Goal: Transaction & Acquisition: Purchase product/service

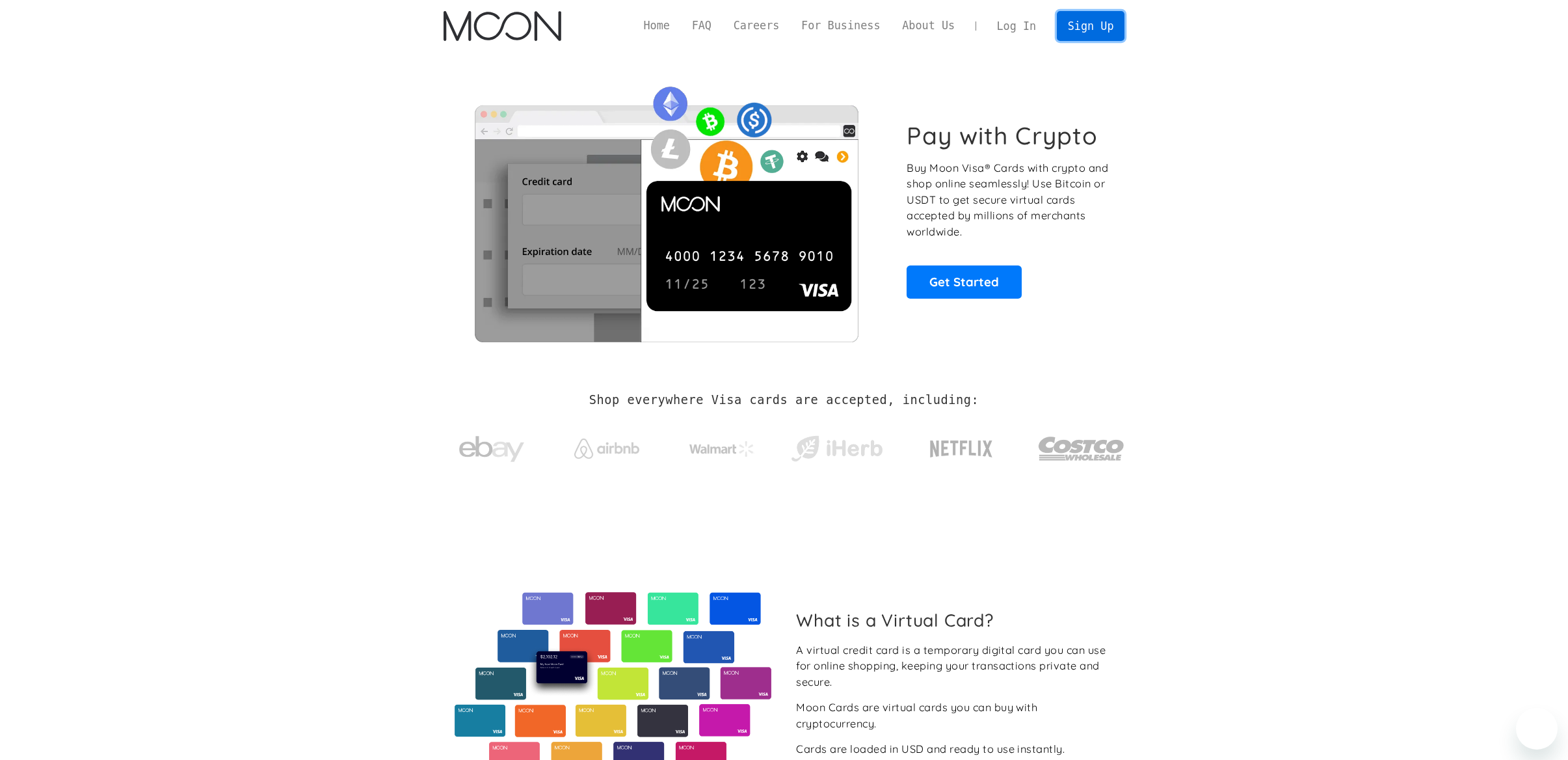
click at [1094, 30] on link "Sign Up" at bounding box center [1091, 26] width 67 height 30
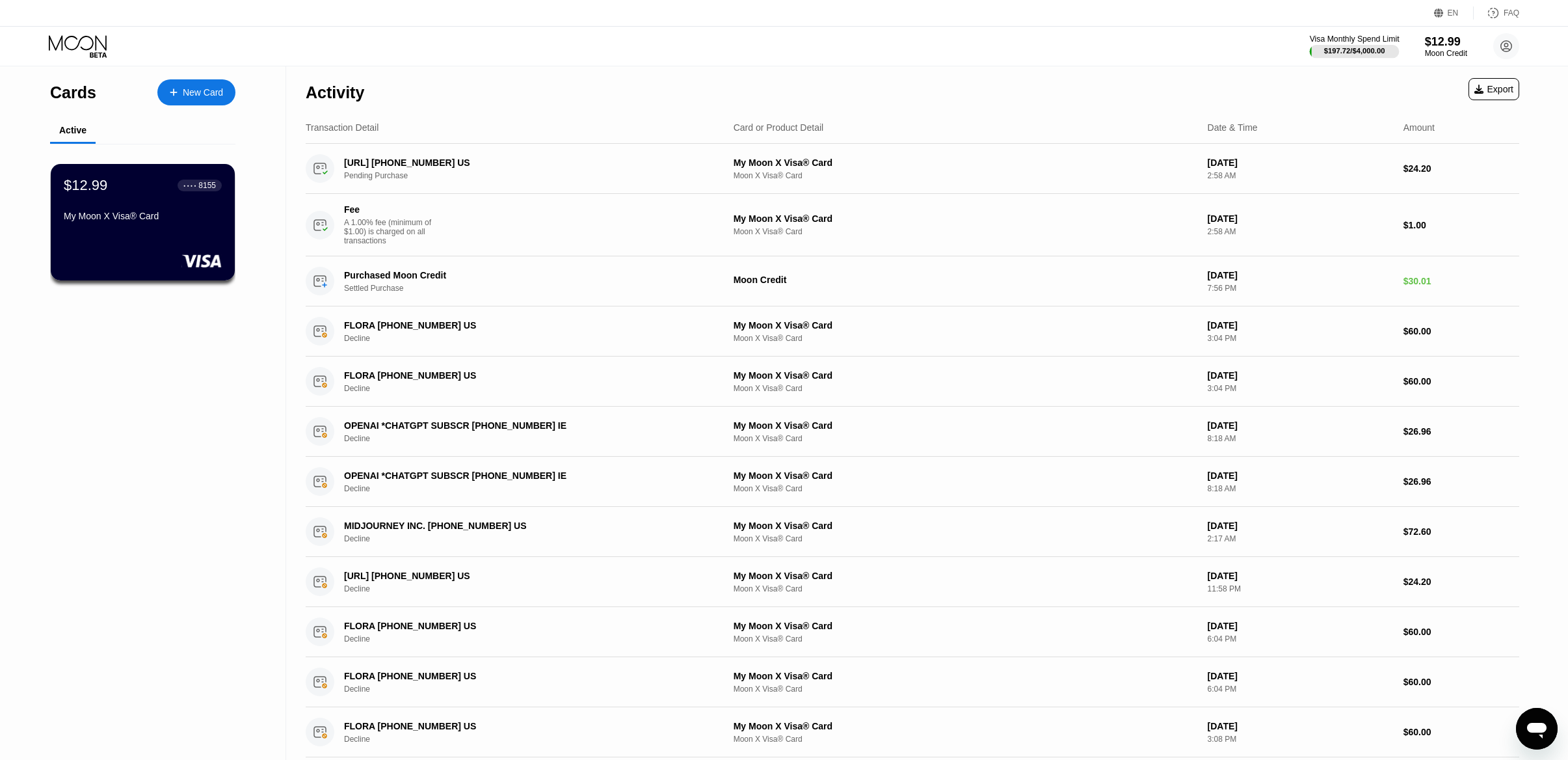
click at [1355, 44] on div "$197.72 / $4,000.00" at bounding box center [1354, 51] width 90 height 14
click at [177, 226] on div "My Moon X Visa® Card" at bounding box center [143, 219] width 159 height 16
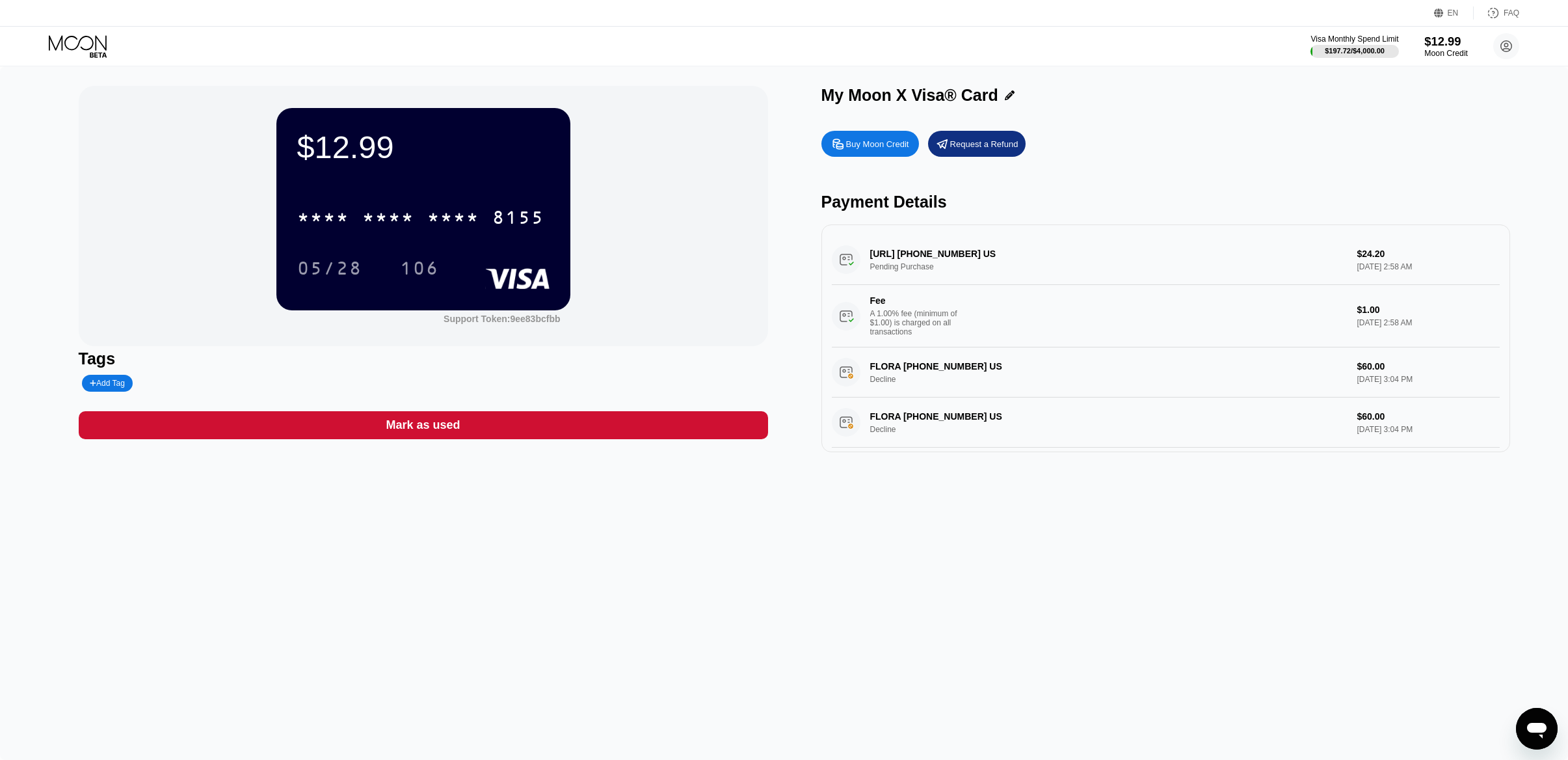
click at [1447, 45] on div "$12.99" at bounding box center [1446, 42] width 44 height 14
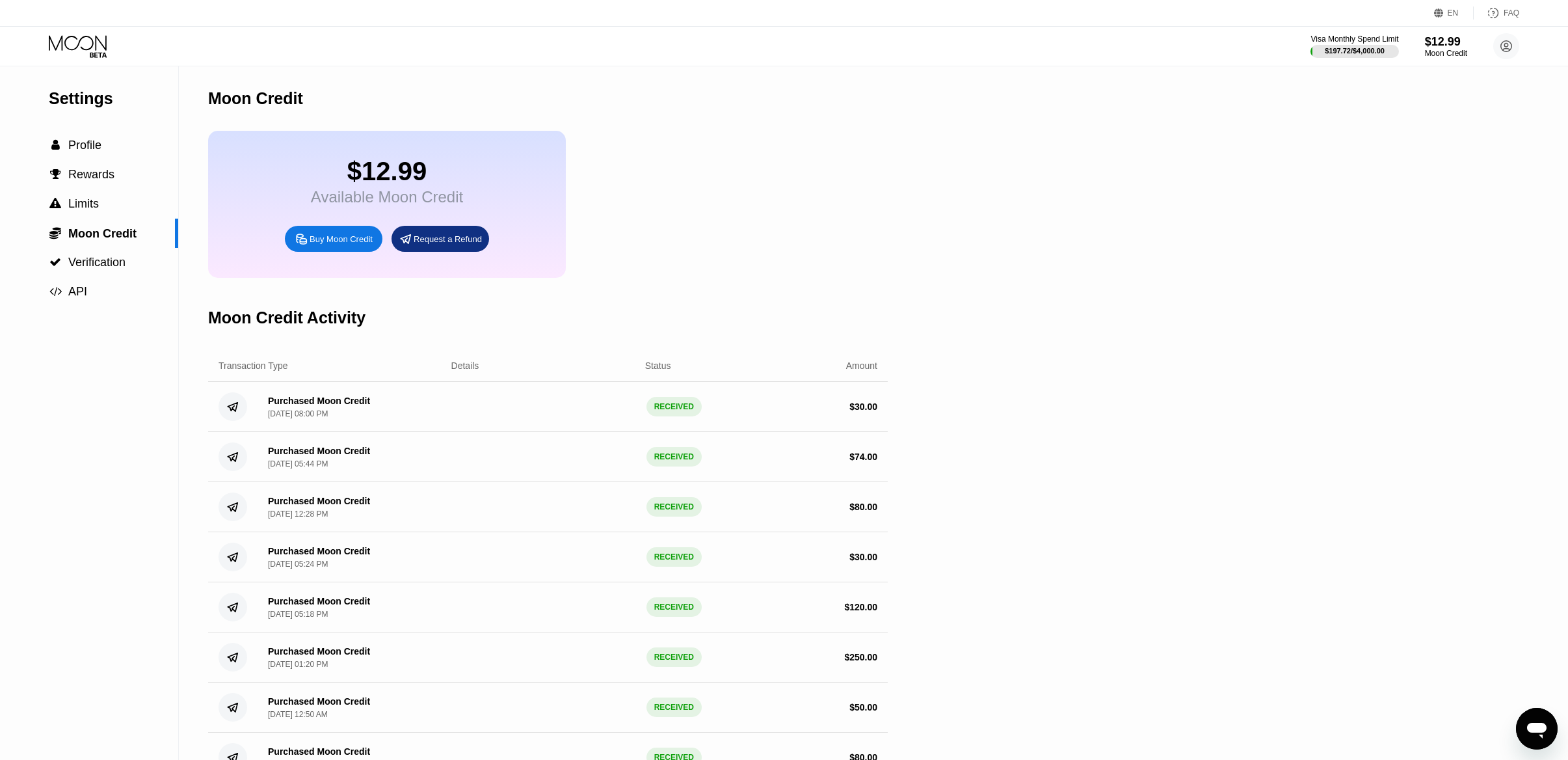
click at [355, 238] on div "Buy Moon Credit" at bounding box center [342, 239] width 63 height 11
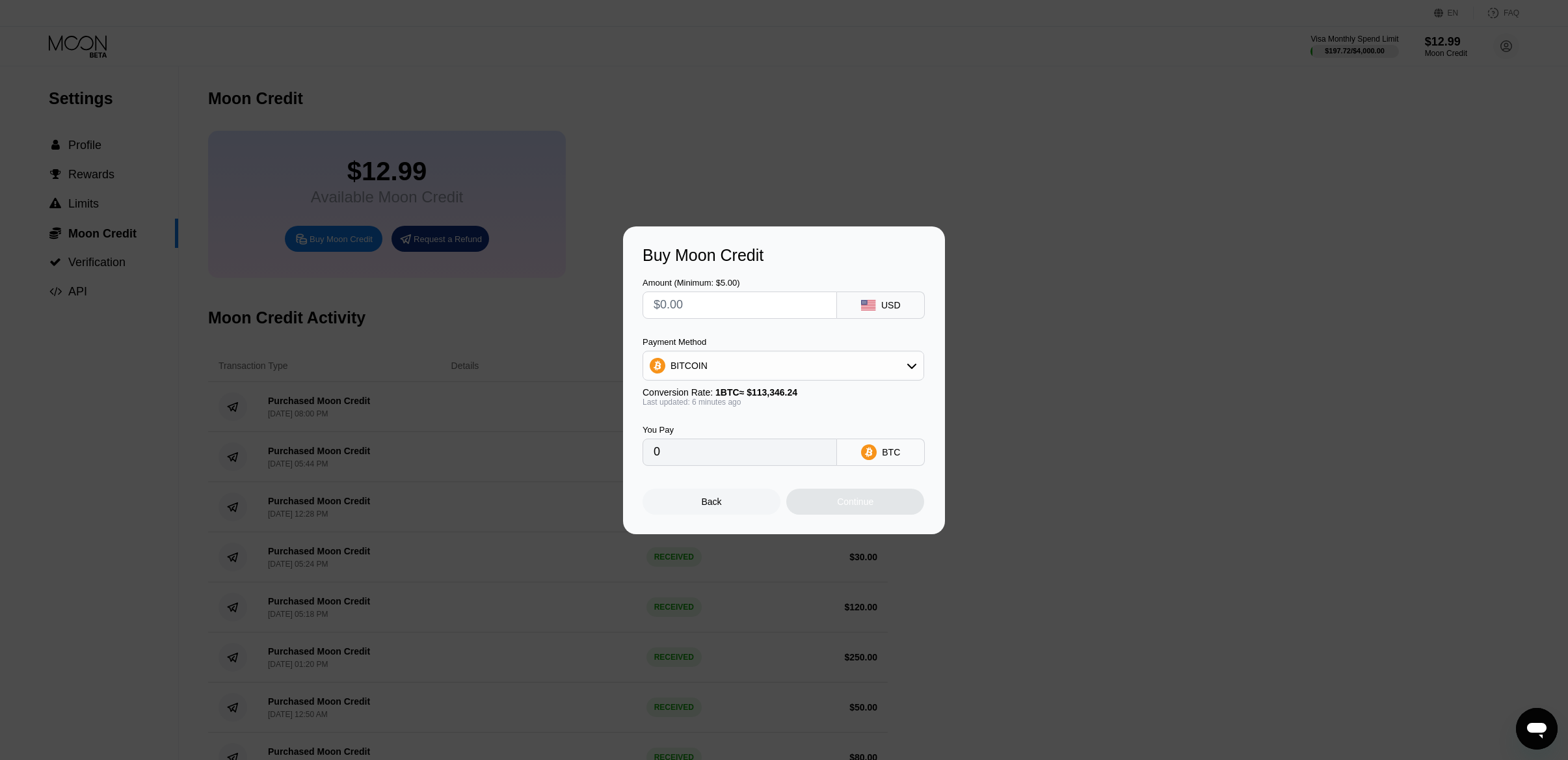
click at [739, 308] on input "text" at bounding box center [740, 305] width 172 height 26
type input "$3"
type input "0.00002648"
type input "$30"
type input "0.00026476"
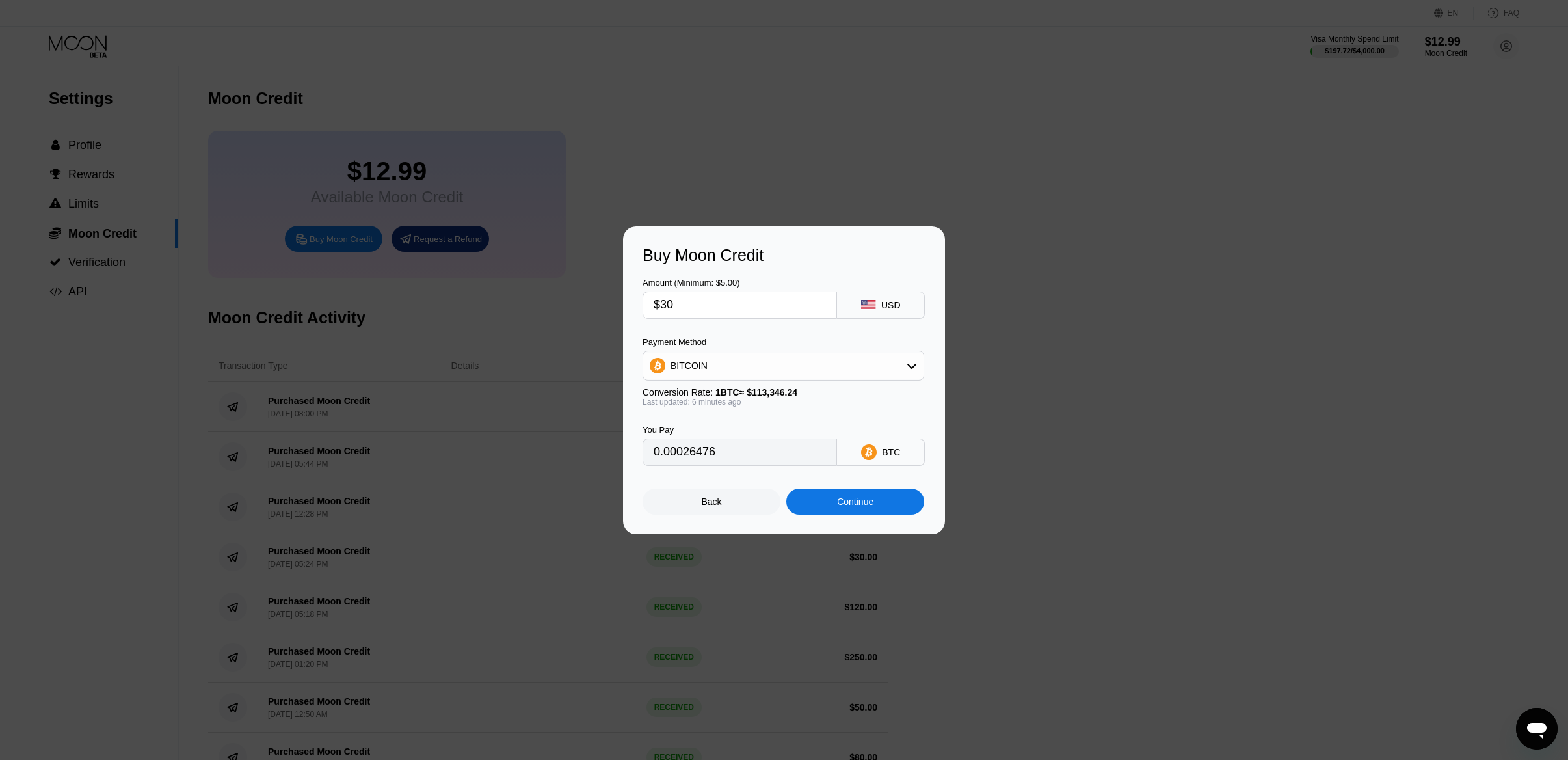
type input "$30"
click at [746, 367] on div "BITCOIN" at bounding box center [783, 366] width 280 height 26
click at [713, 428] on span "USDT on TRON" at bounding box center [706, 430] width 65 height 11
type input "30.30"
click at [845, 503] on div "Continue" at bounding box center [855, 501] width 37 height 11
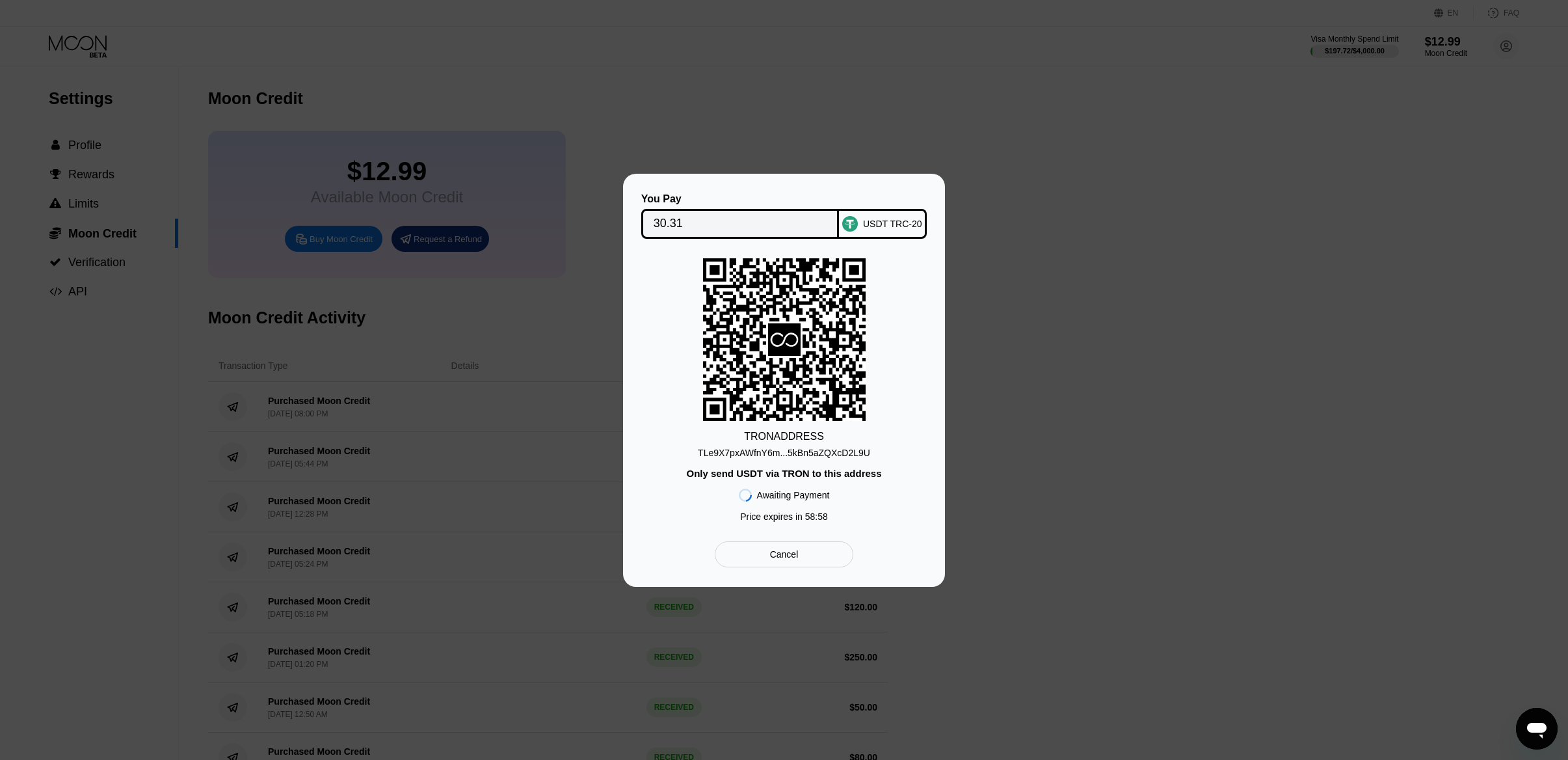
click at [766, 452] on div "TLe9X7pxAWfnY6m...5kBn5aZQXcD2L9U" at bounding box center [784, 453] width 172 height 11
click at [857, 452] on div "TLe9X7pxAWfnY6m...5kBn5aZQXcD2L9U" at bounding box center [784, 453] width 172 height 11
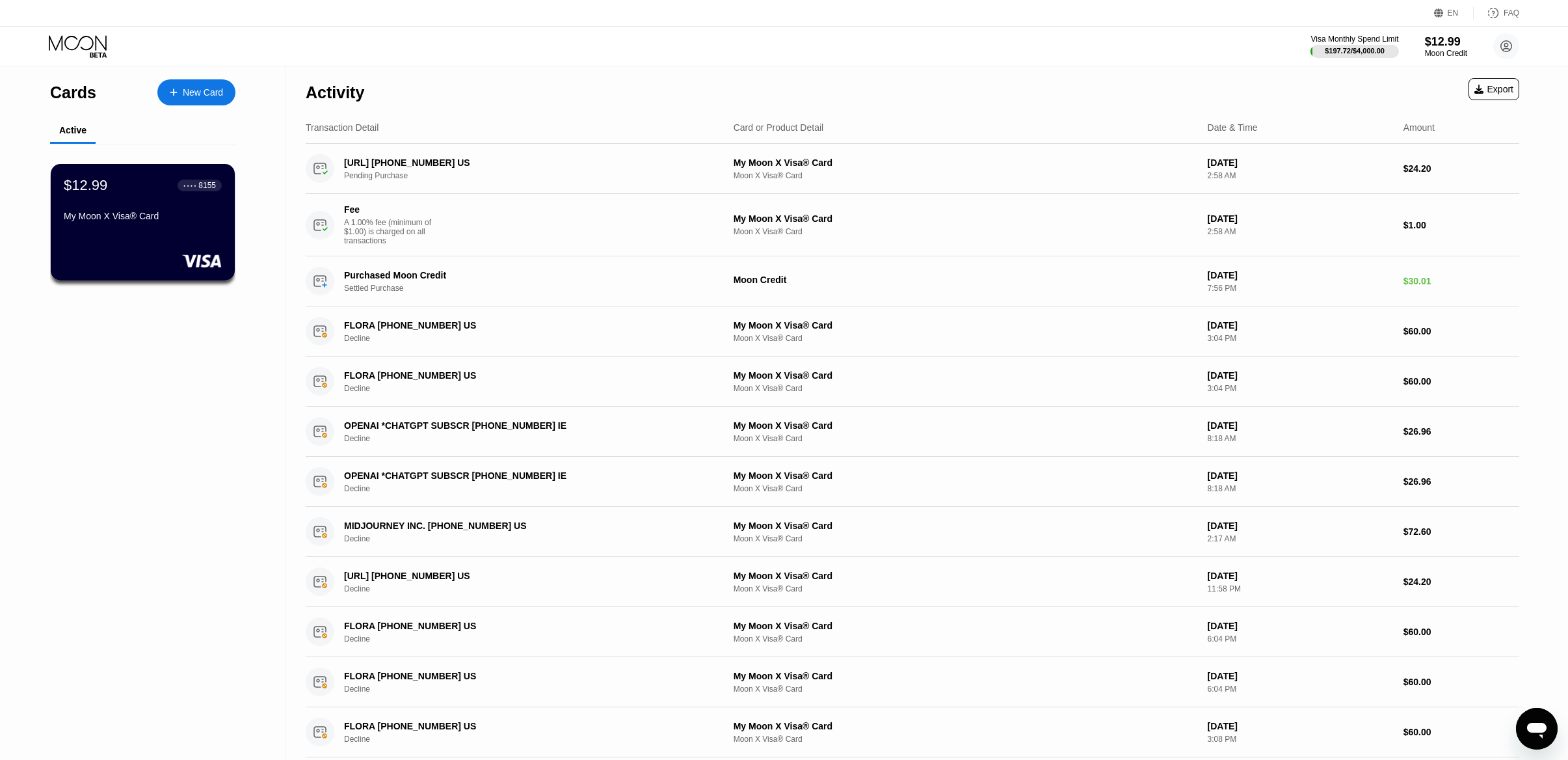
click at [85, 50] on icon at bounding box center [78, 46] width 60 height 23
